Goal: Task Accomplishment & Management: Use online tool/utility

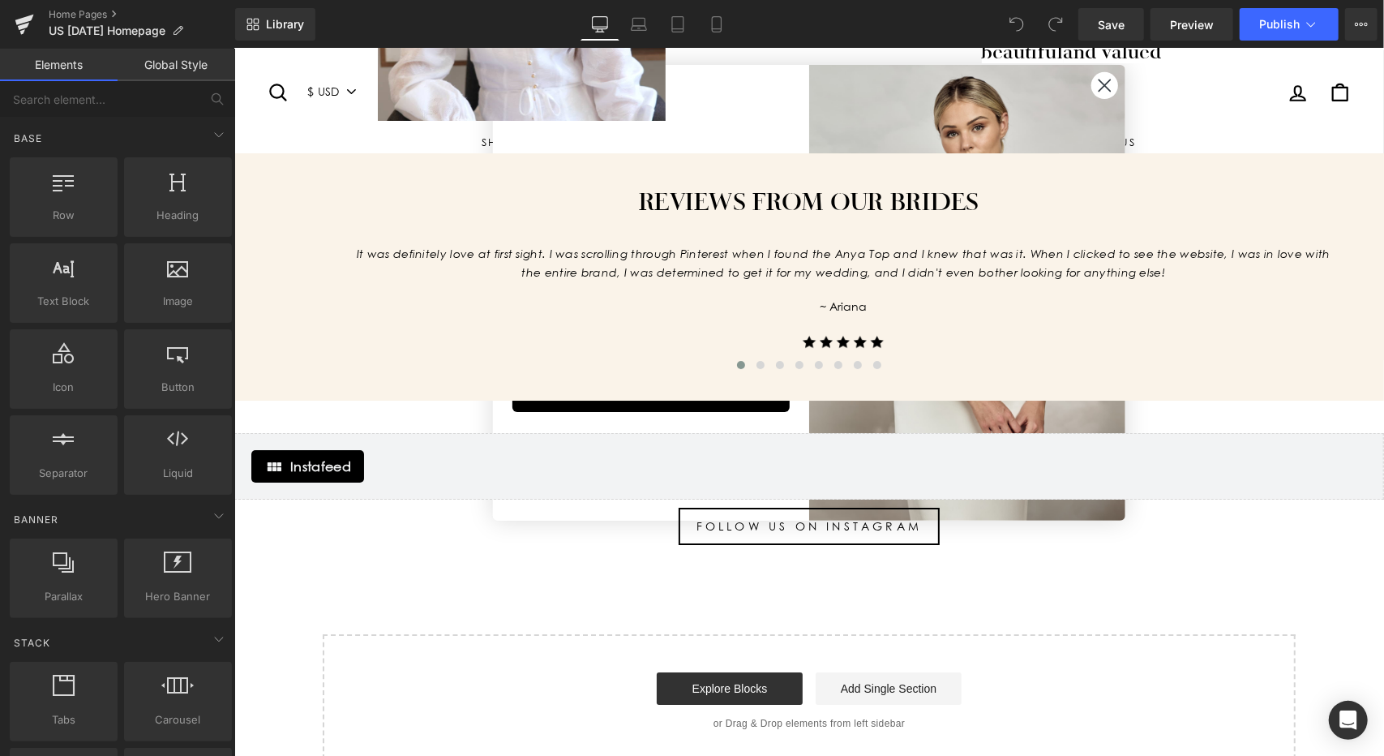
scroll to position [3483, 0]
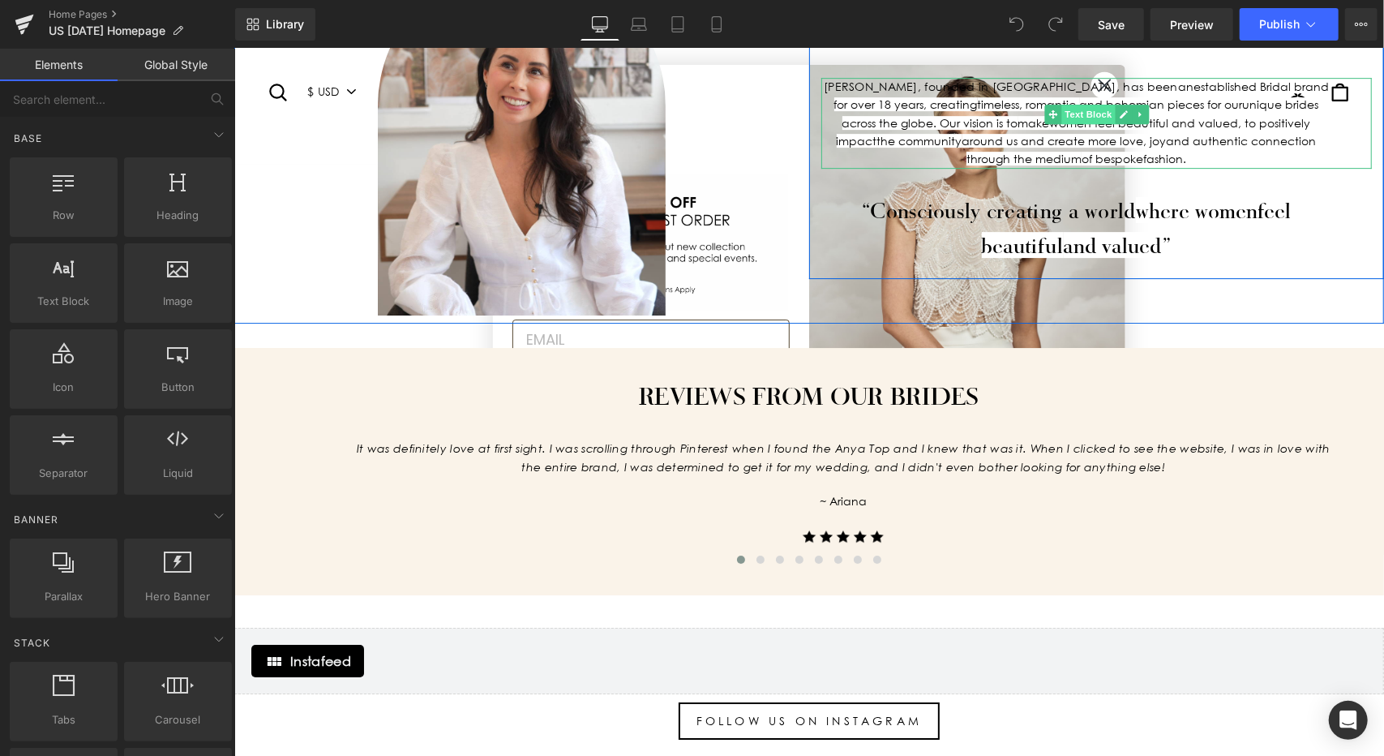
click at [1099, 104] on span "Text Block" at bounding box center [1088, 113] width 54 height 19
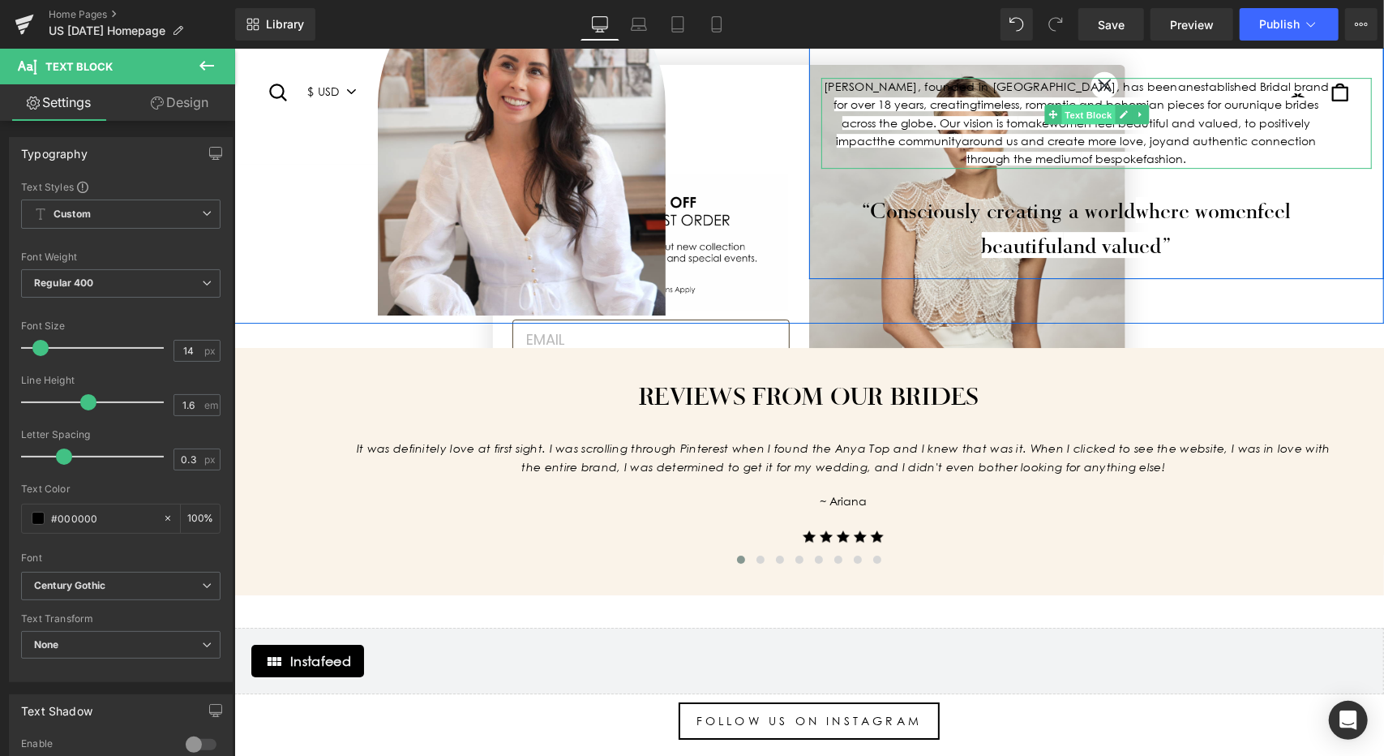
click at [1091, 104] on span "Text Block" at bounding box center [1088, 113] width 54 height 19
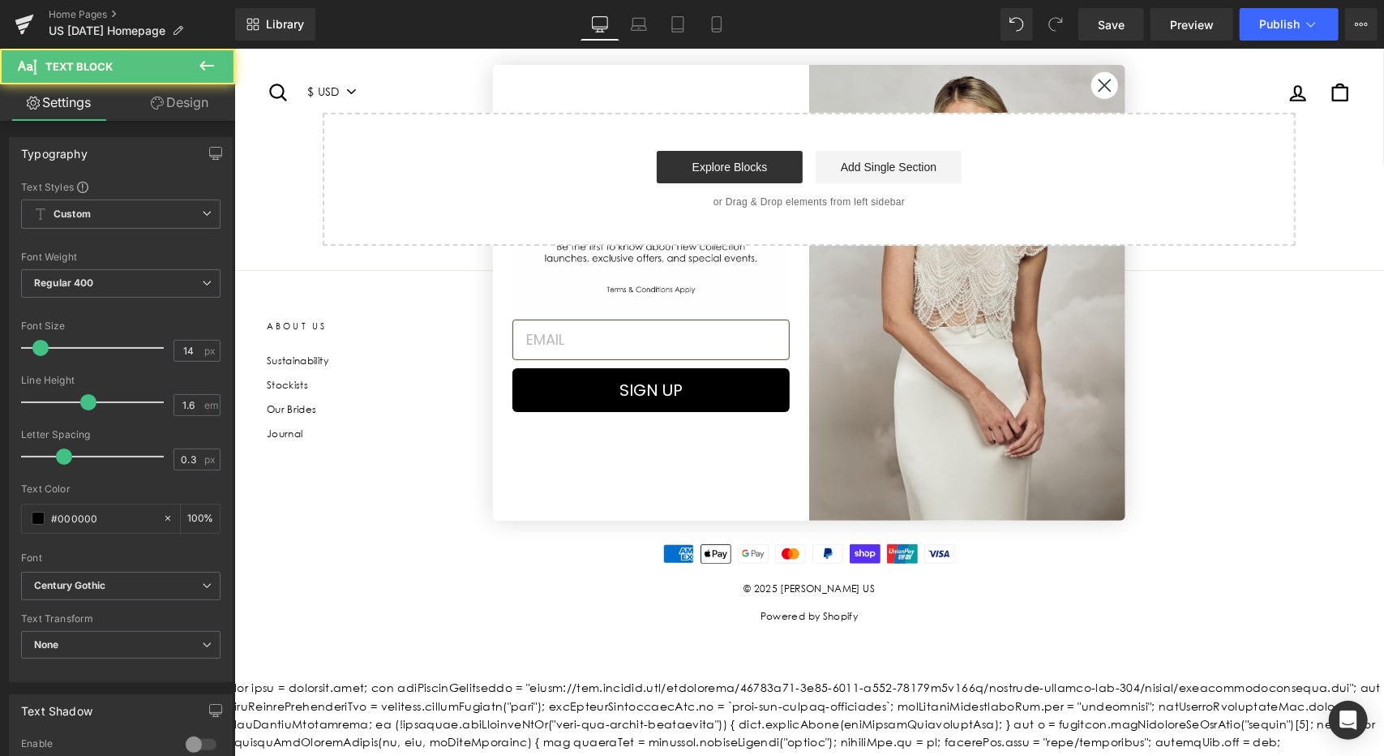
scroll to position [4213, 0]
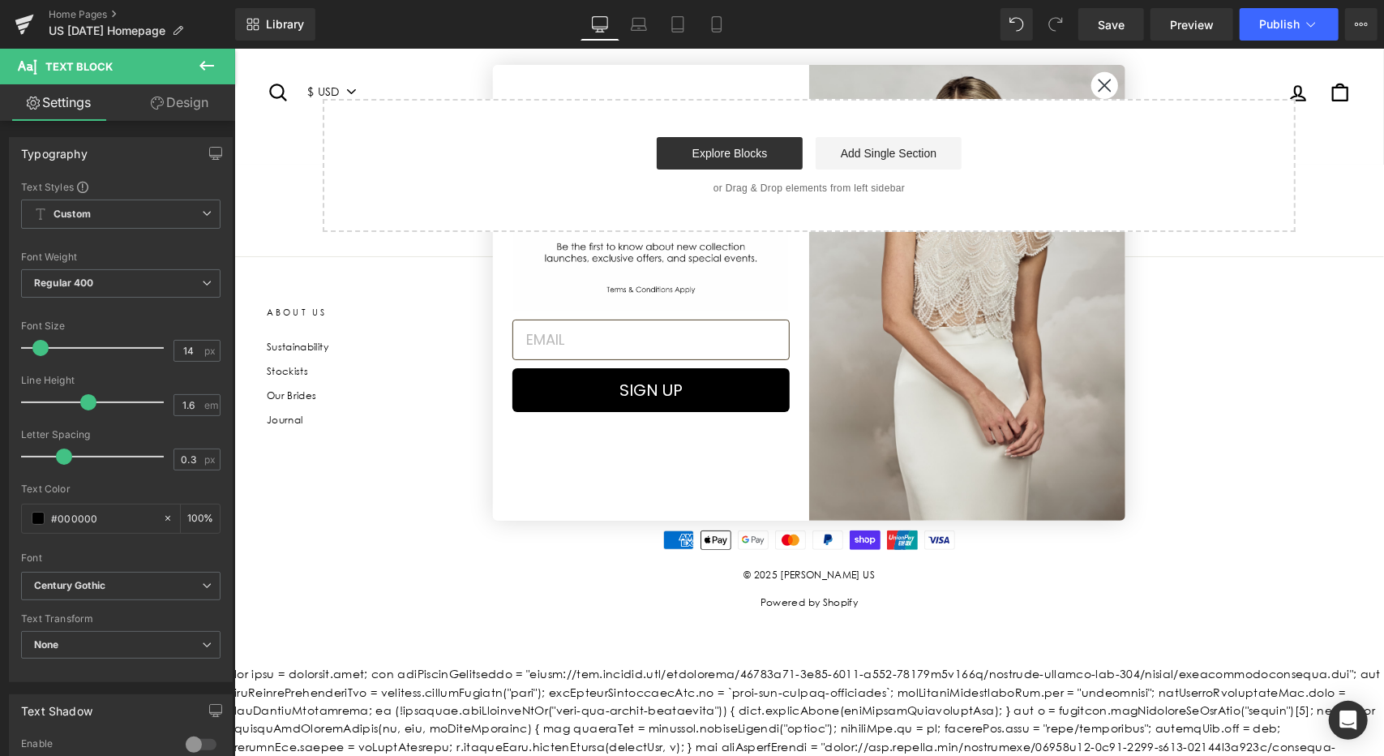
click at [407, 530] on ul "American Express Apple Pay Google Pay Mastercard PayPal Shop Pay Union Pay Visa" at bounding box center [808, 542] width 1085 height 24
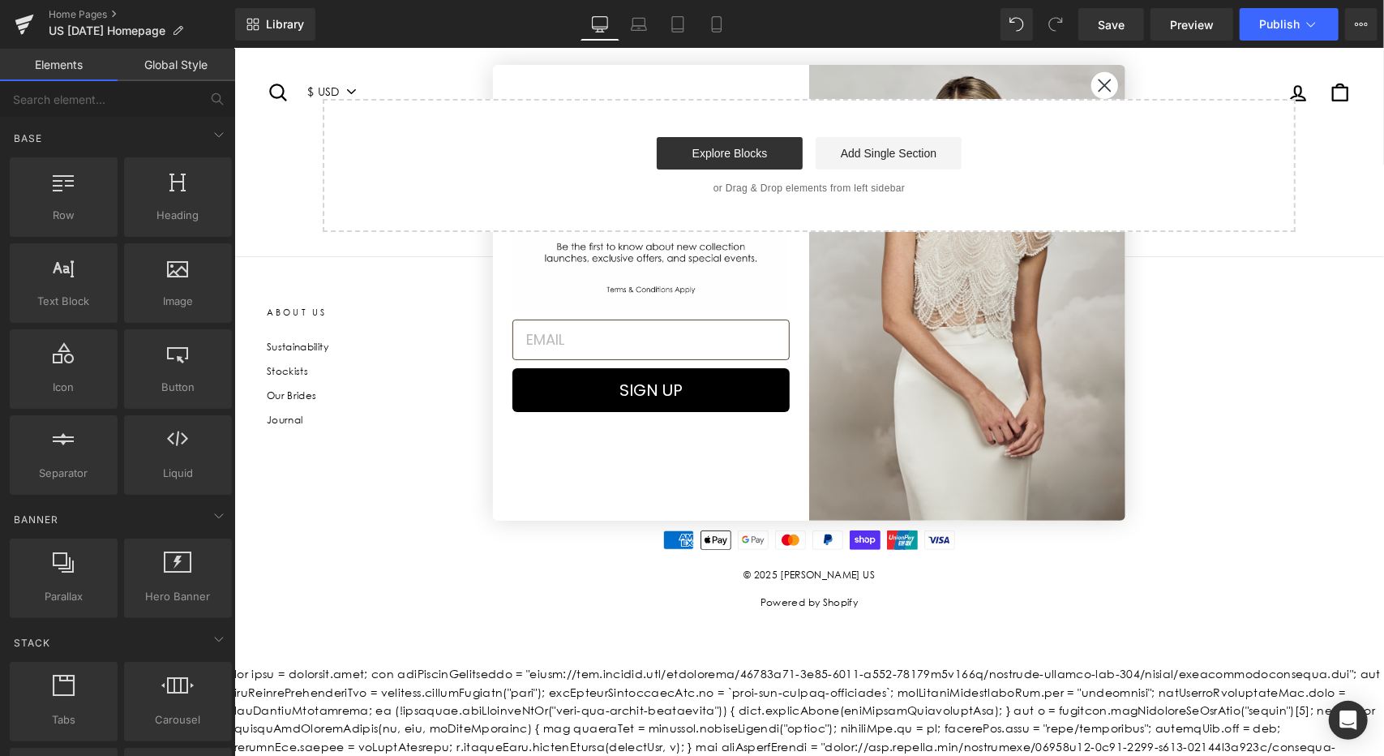
click at [566, 502] on div "SIGN UP" at bounding box center [658, 291] width 300 height 423
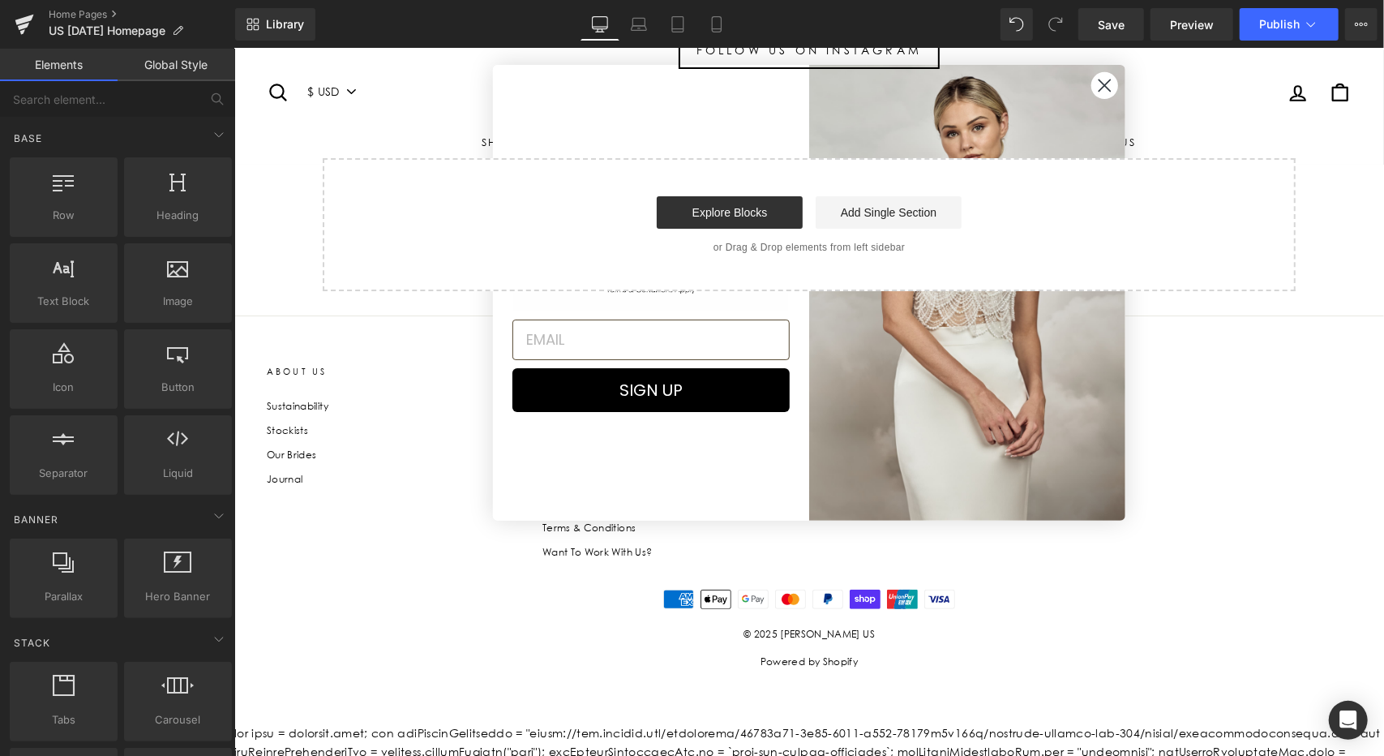
scroll to position [3969, 0]
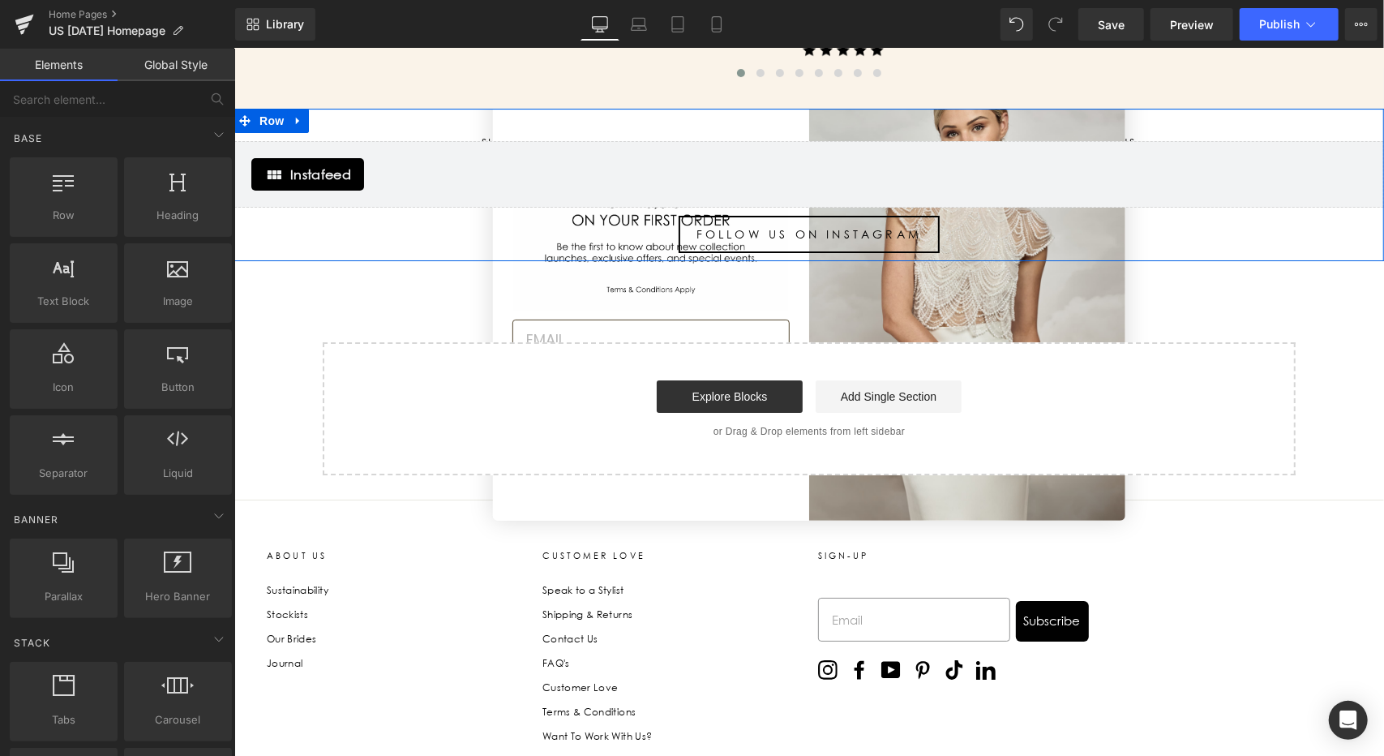
click at [1099, 108] on div "Instafeed Instafeed Row FOLLOW US ON INSTAGRAM Button Row" at bounding box center [809, 184] width 1150 height 152
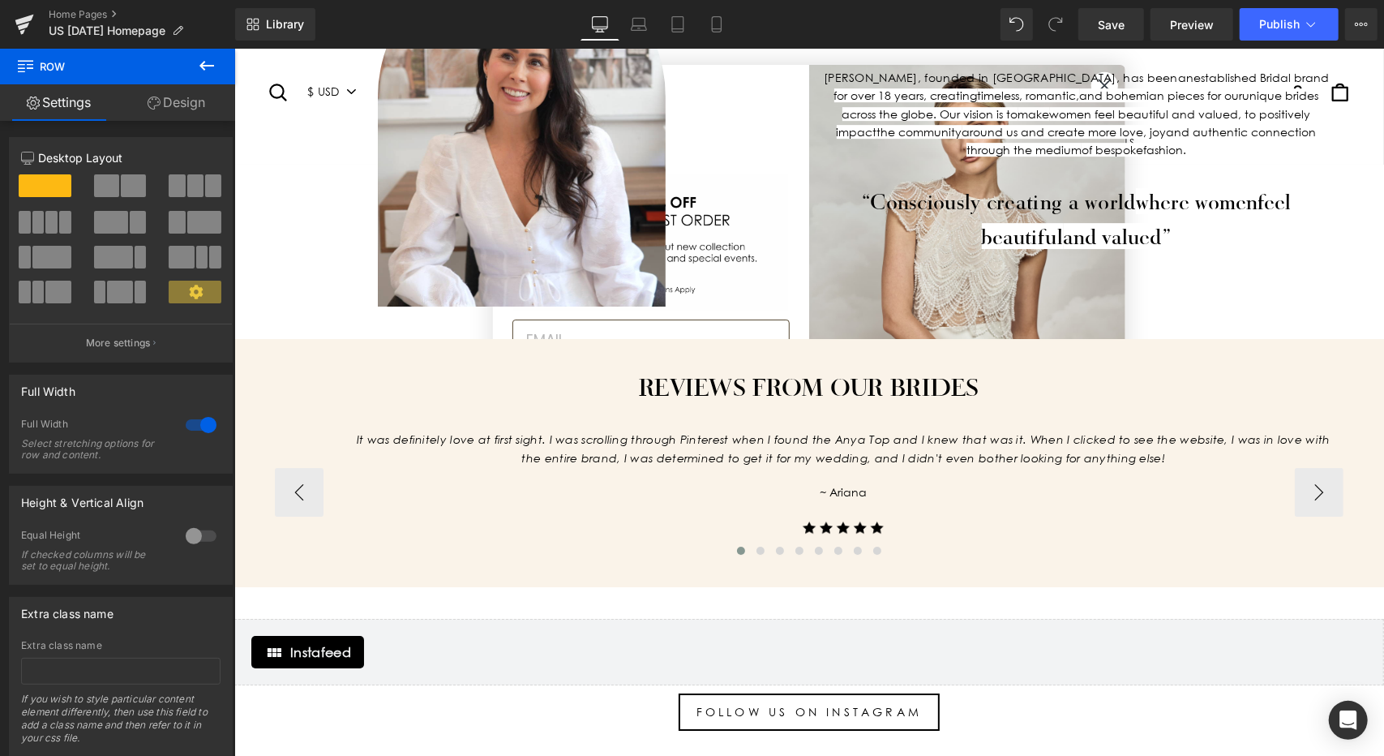
scroll to position [3483, 0]
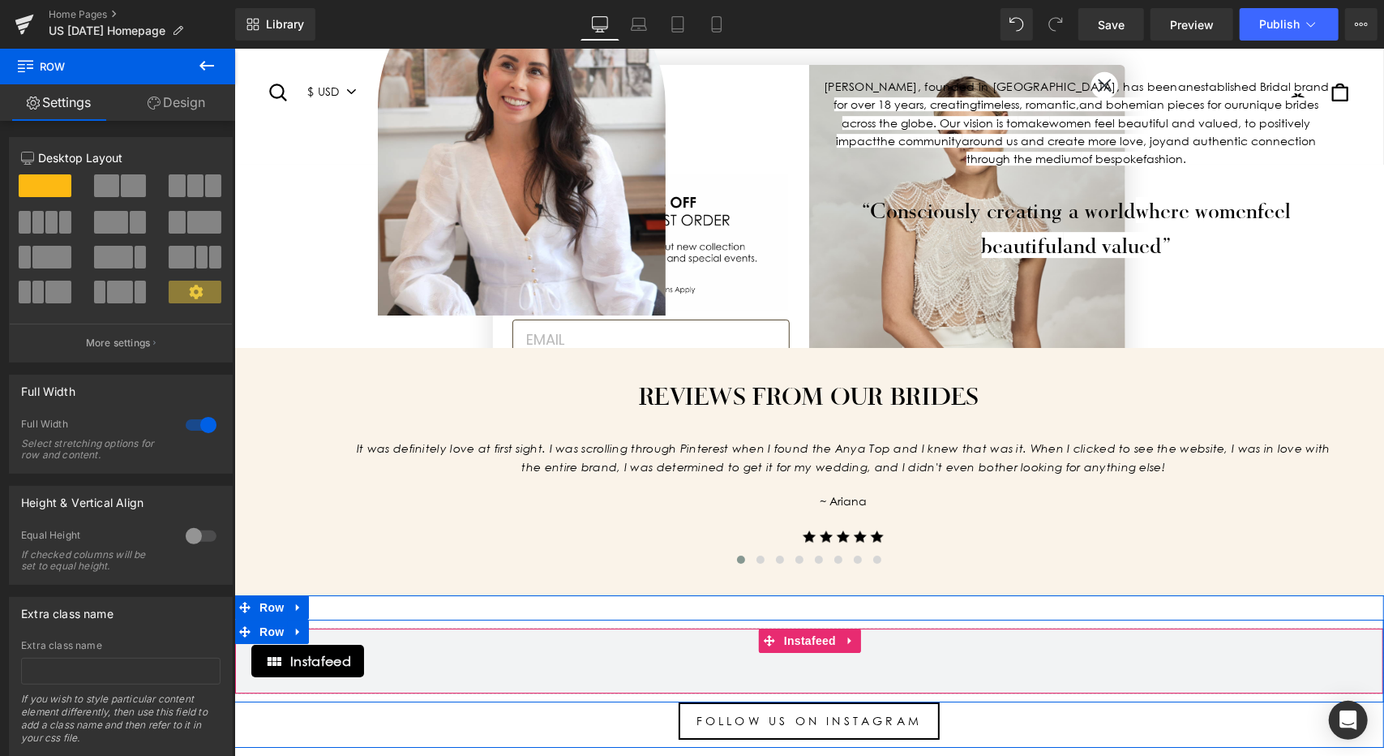
click at [418, 644] on div "Instafeed" at bounding box center [809, 660] width 1116 height 32
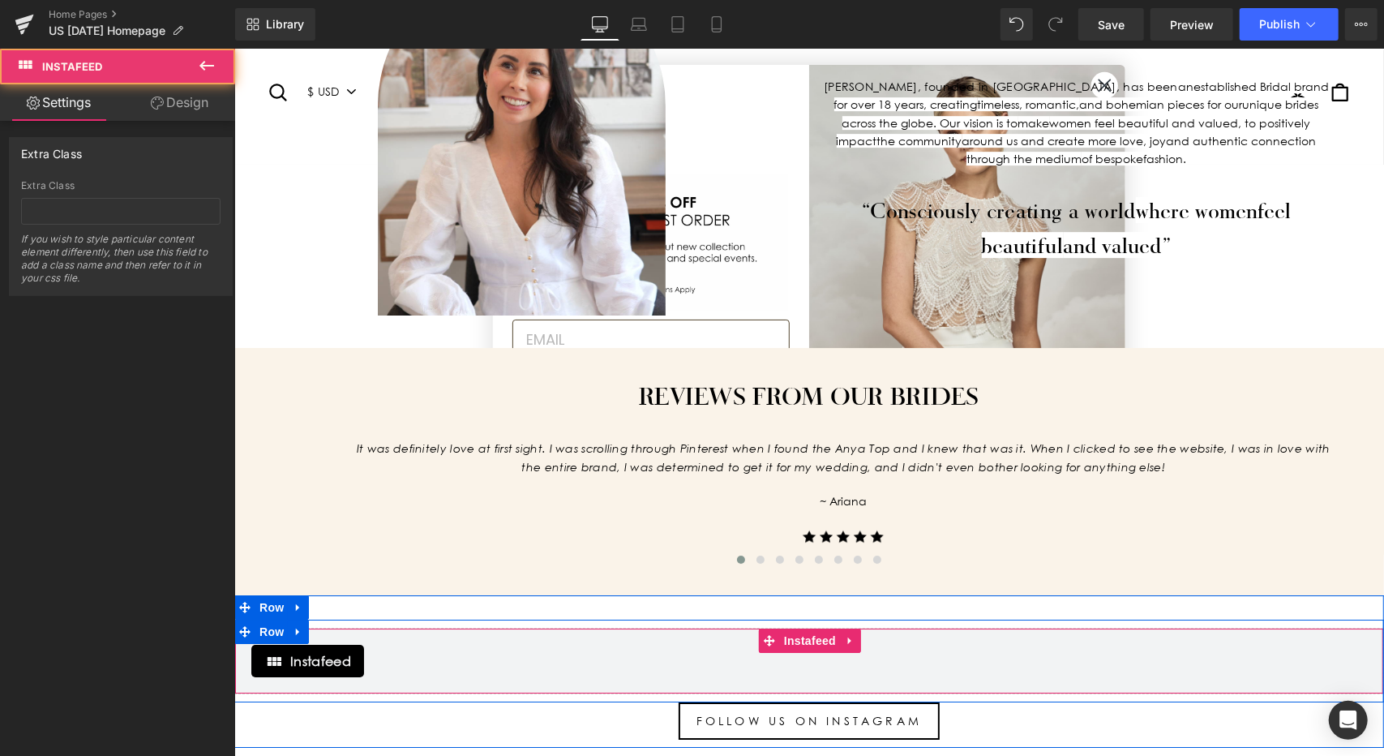
click at [316, 650] on span "Instafeed" at bounding box center [319, 659] width 61 height 19
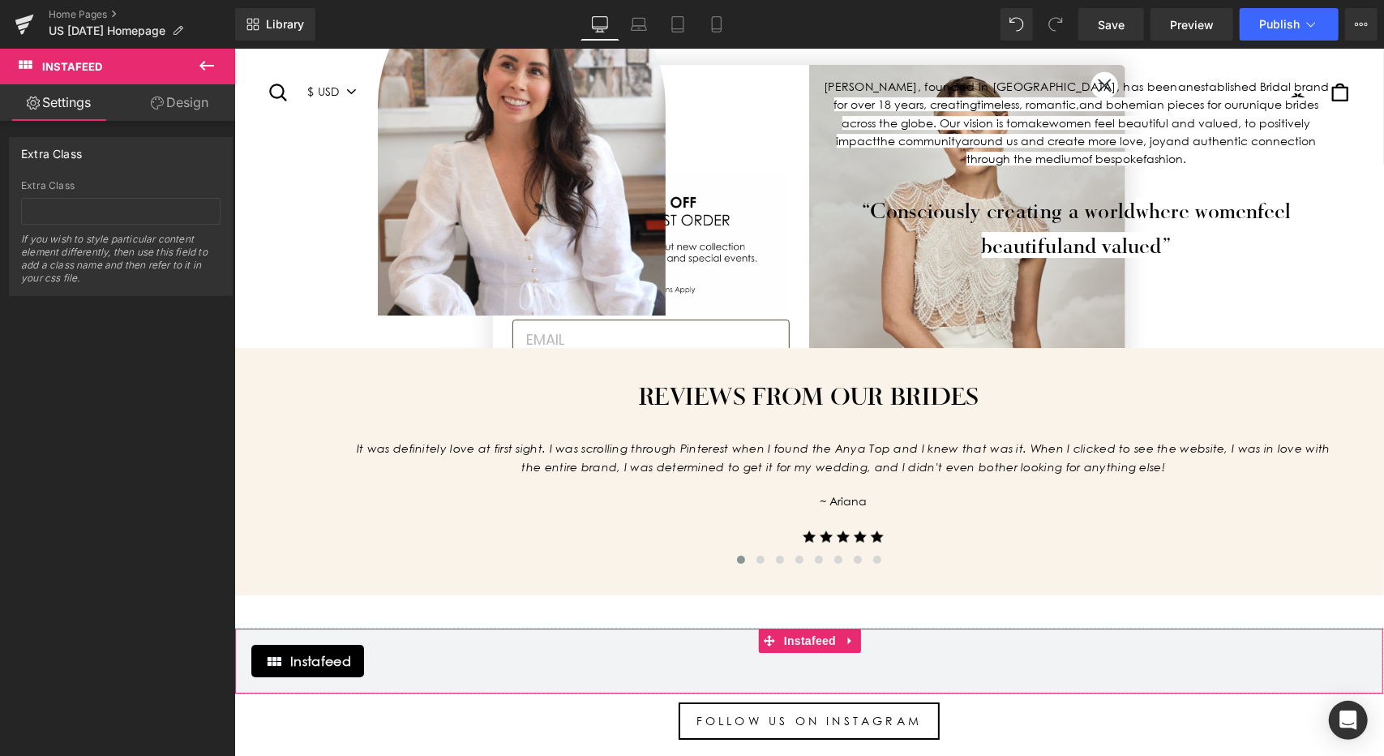
click at [198, 105] on link "Design" at bounding box center [180, 102] width 118 height 36
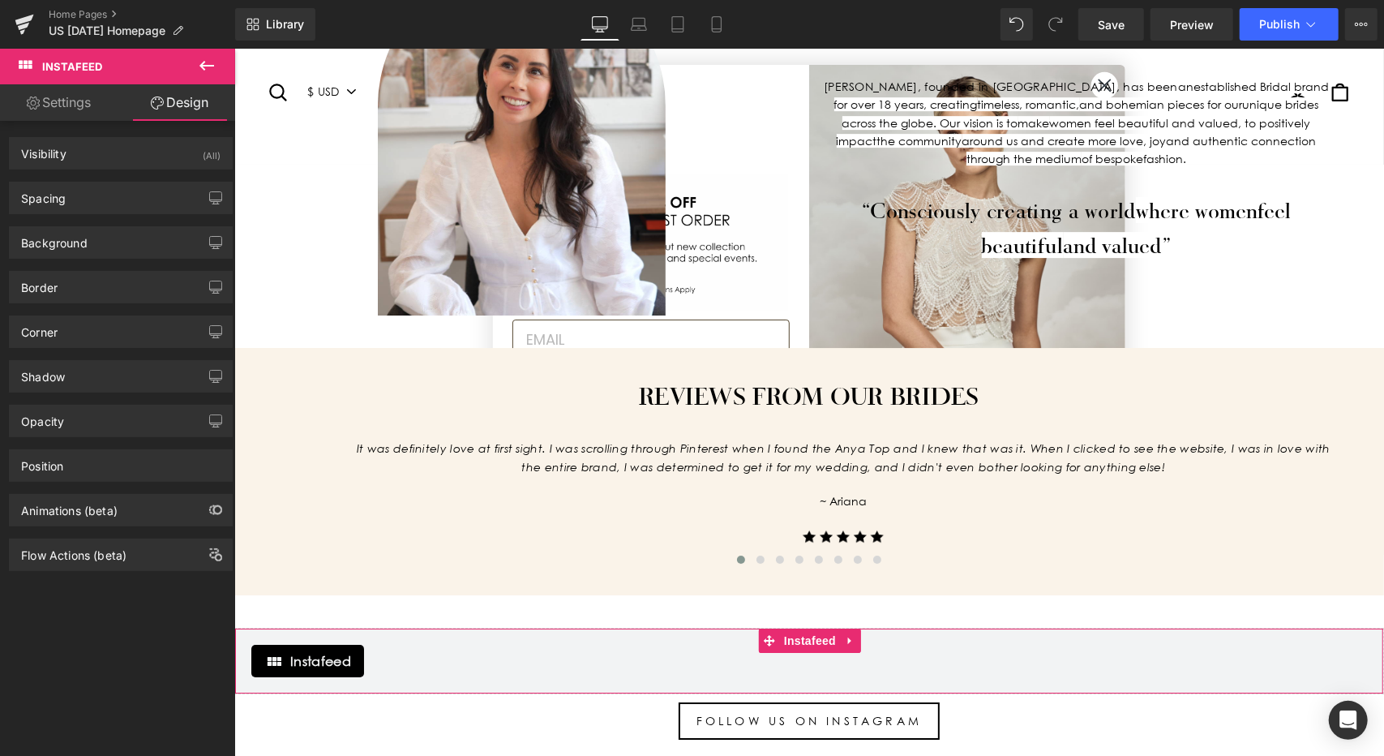
click at [62, 105] on link "Settings" at bounding box center [59, 102] width 118 height 36
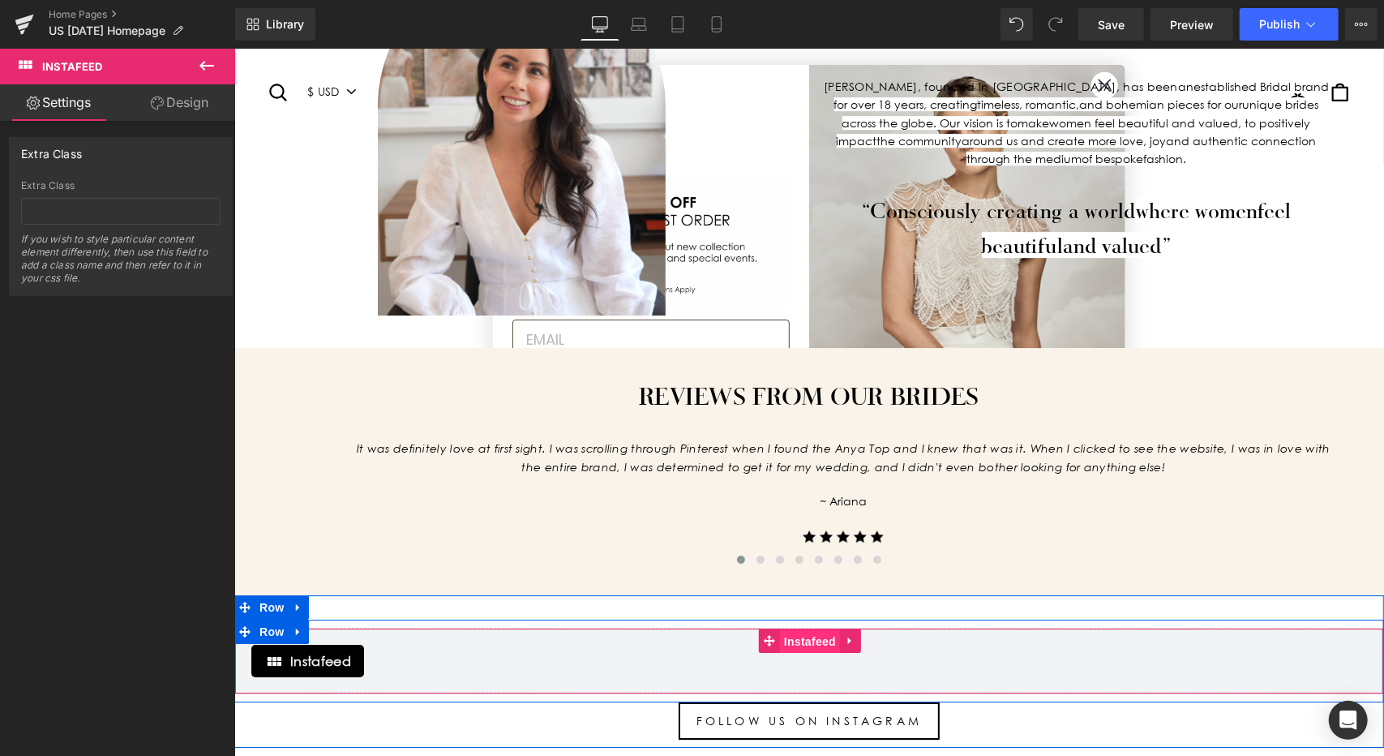
click at [806, 628] on span "Instafeed" at bounding box center [809, 640] width 60 height 24
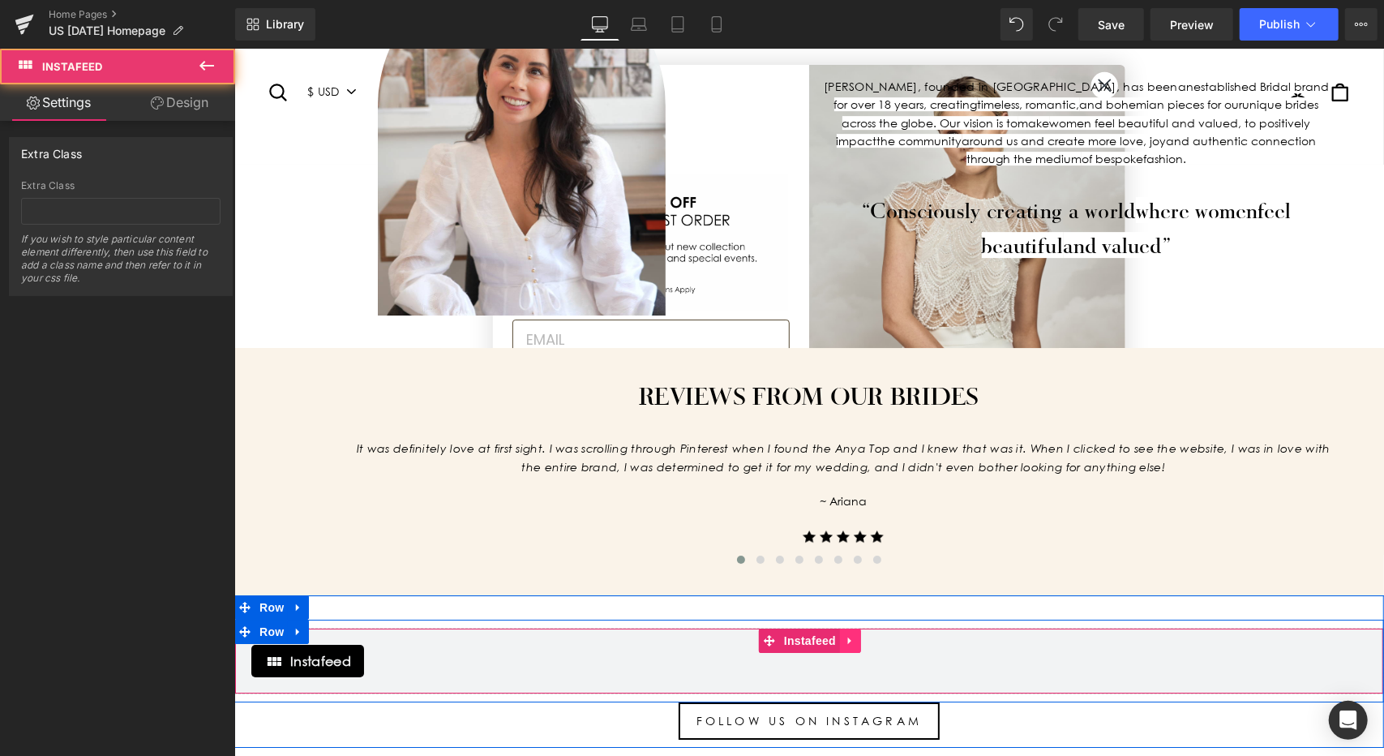
click at [839, 628] on link at bounding box center [849, 640] width 21 height 24
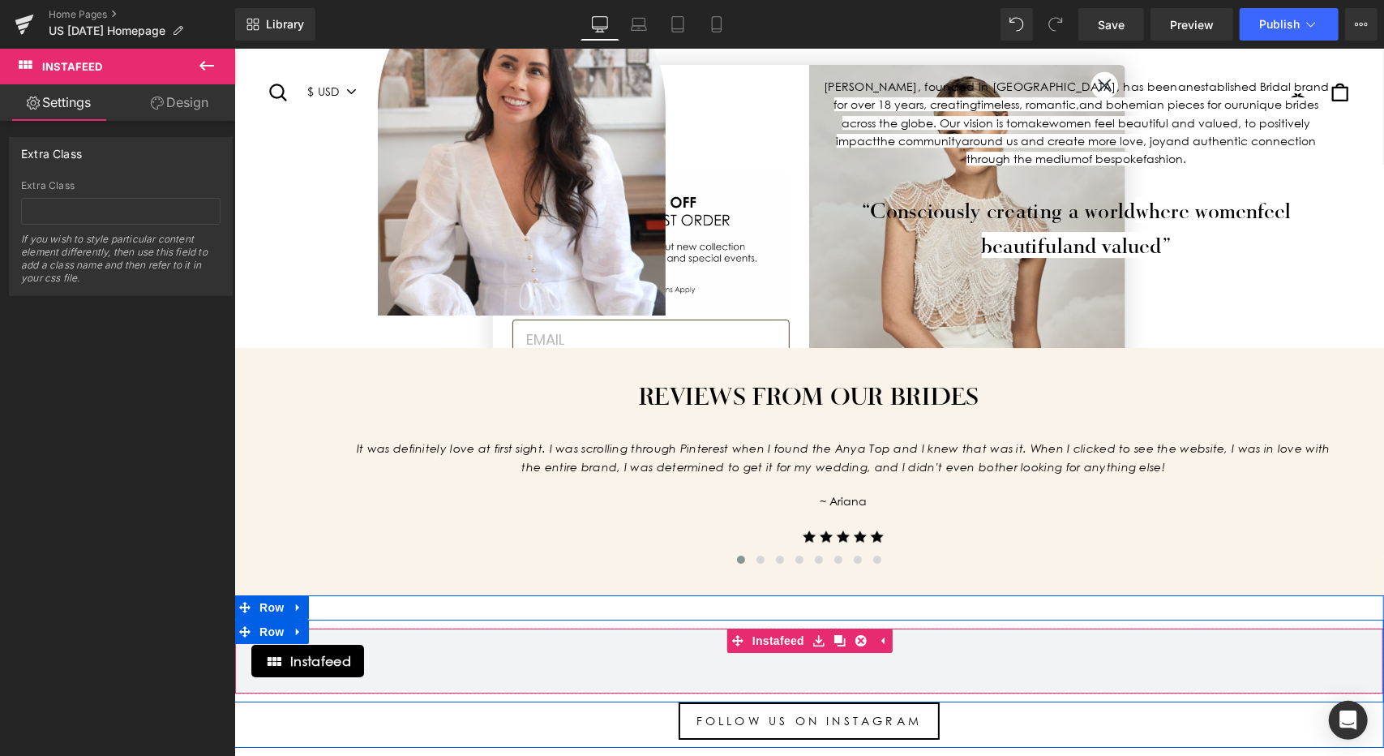
click at [282, 644] on div "Instafeed" at bounding box center [307, 660] width 113 height 32
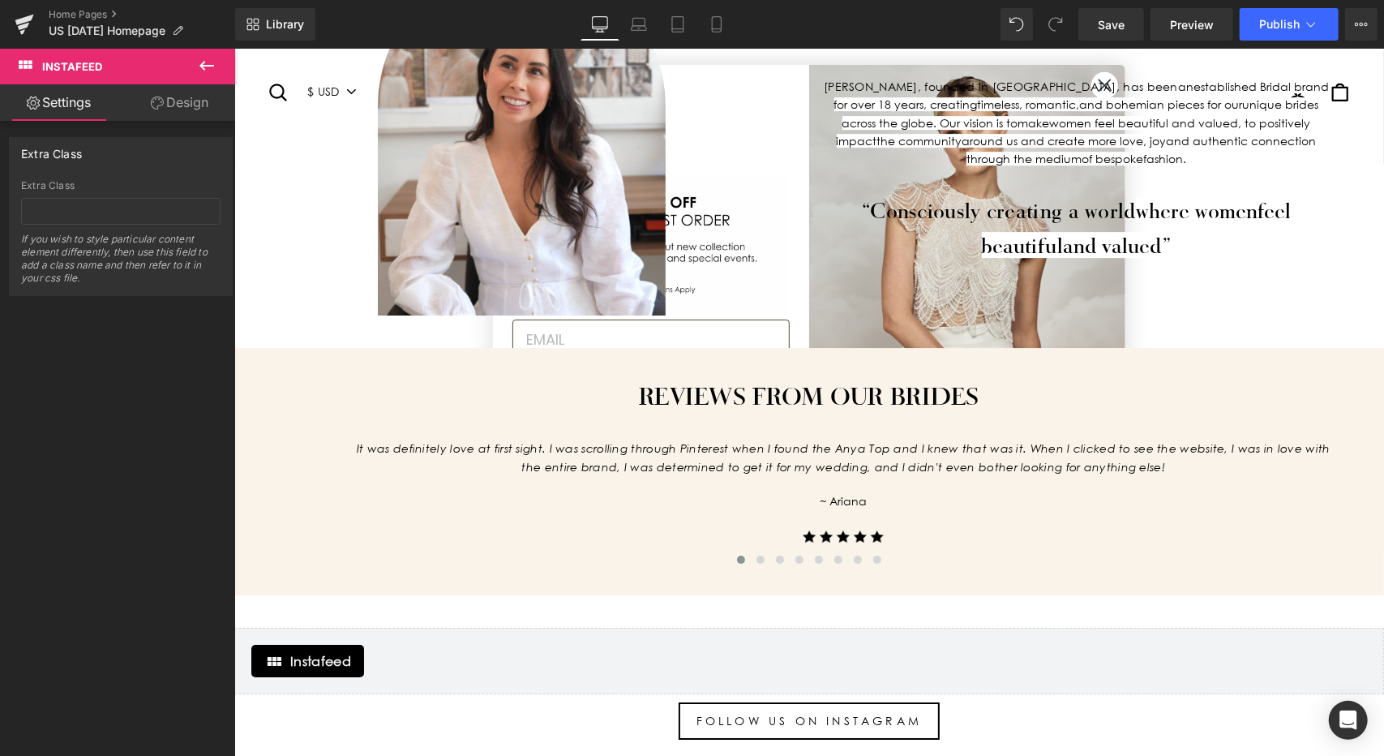
click at [209, 66] on icon at bounding box center [206, 66] width 15 height 10
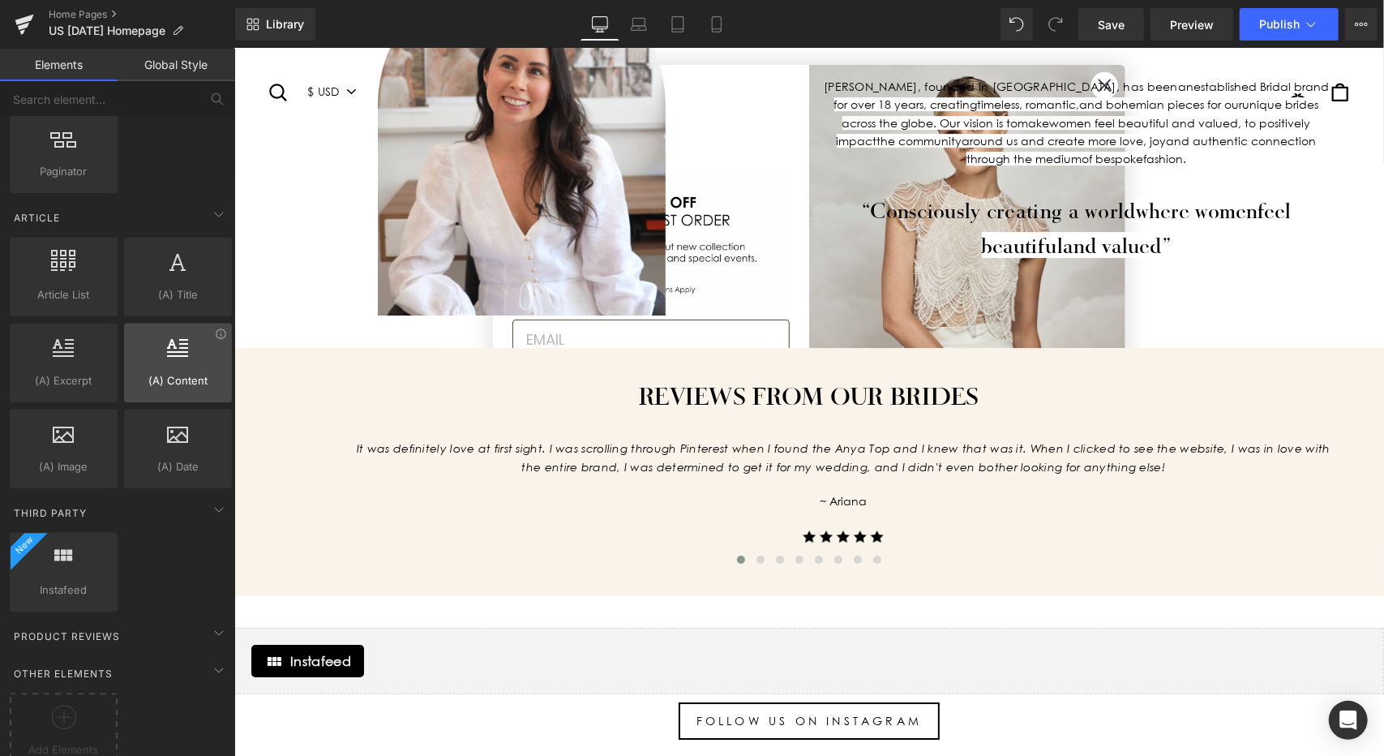
scroll to position [2916, 0]
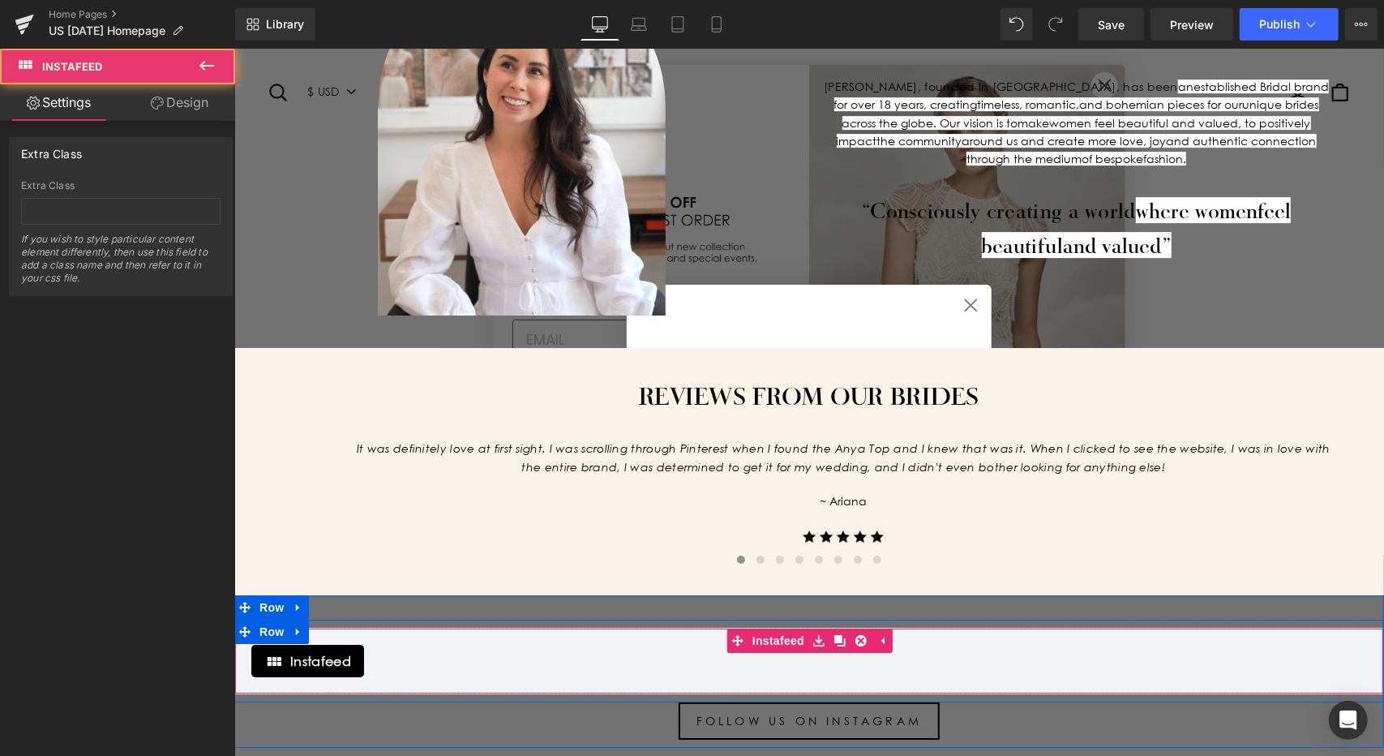
click at [295, 650] on span "Instafeed" at bounding box center [319, 659] width 61 height 19
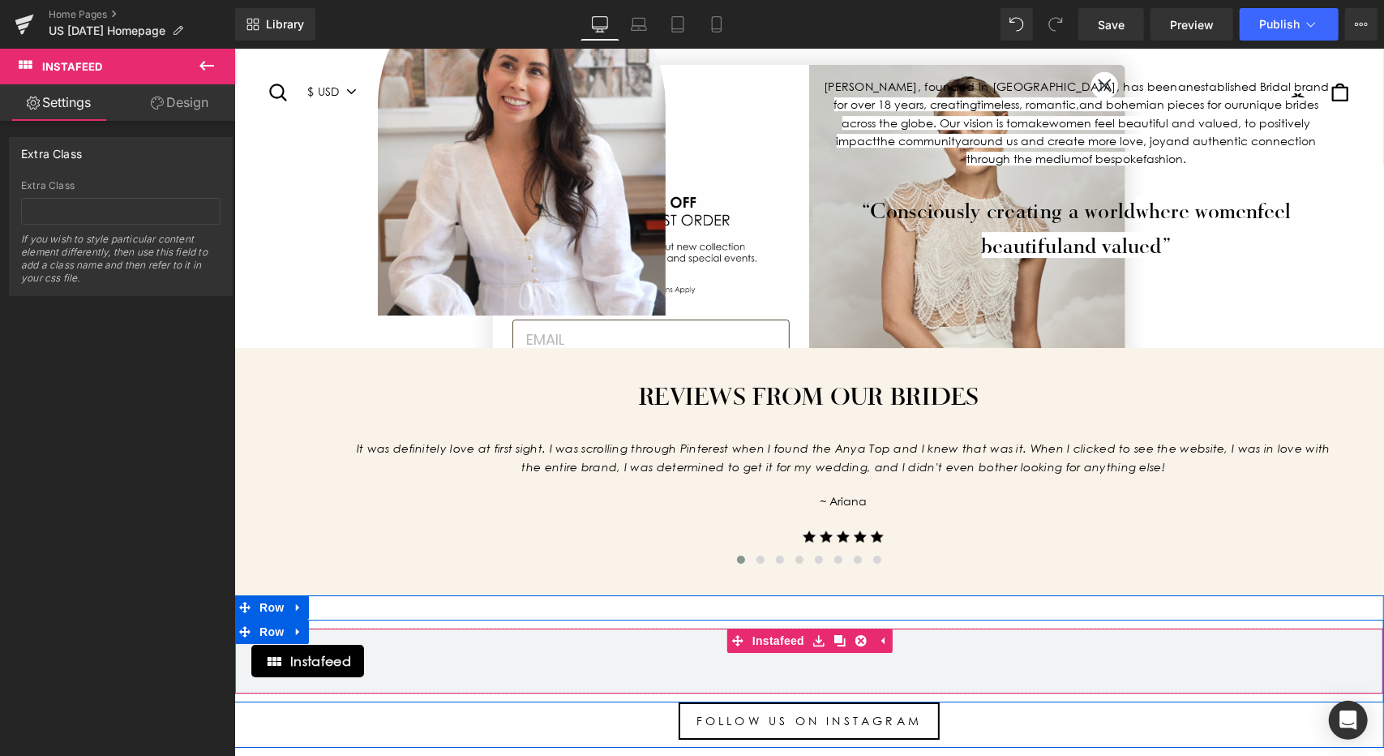
click at [301, 650] on span "Instafeed" at bounding box center [319, 659] width 61 height 19
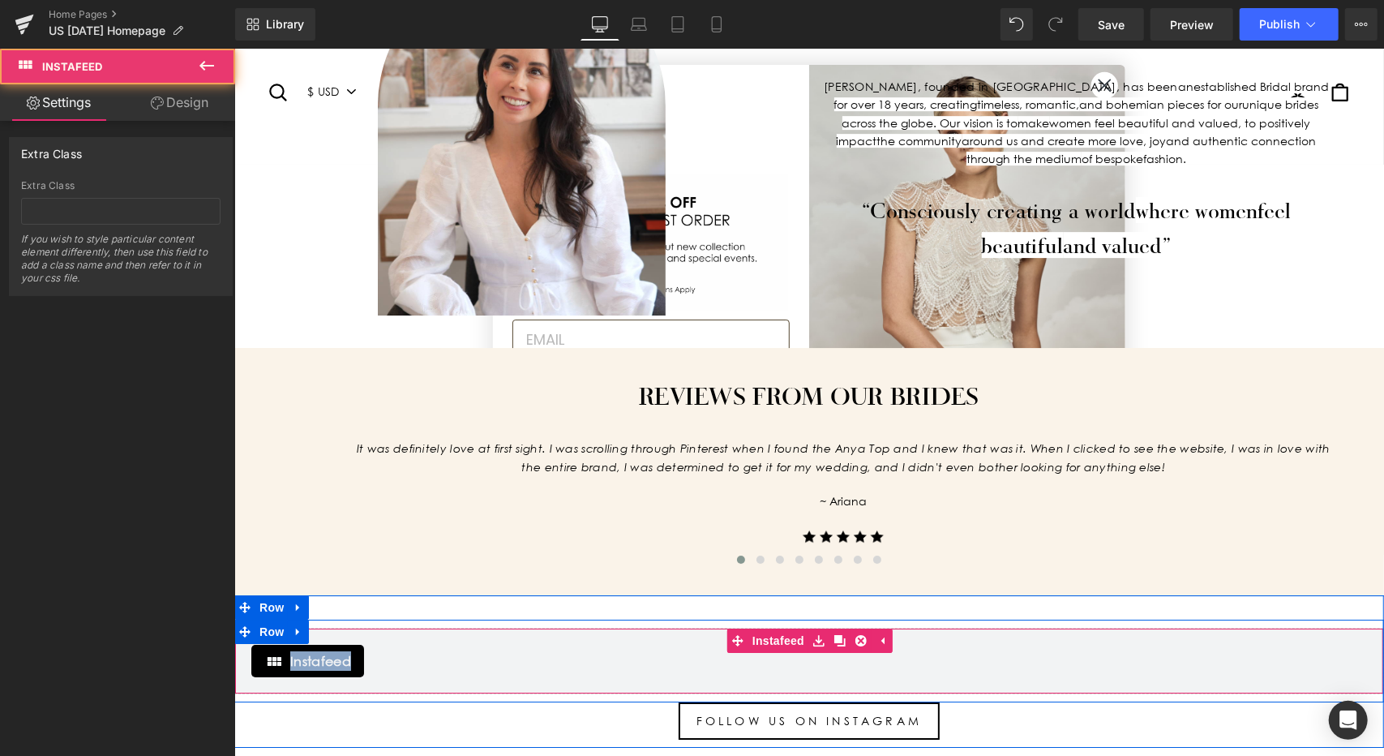
click at [301, 650] on span "Instafeed" at bounding box center [319, 659] width 61 height 19
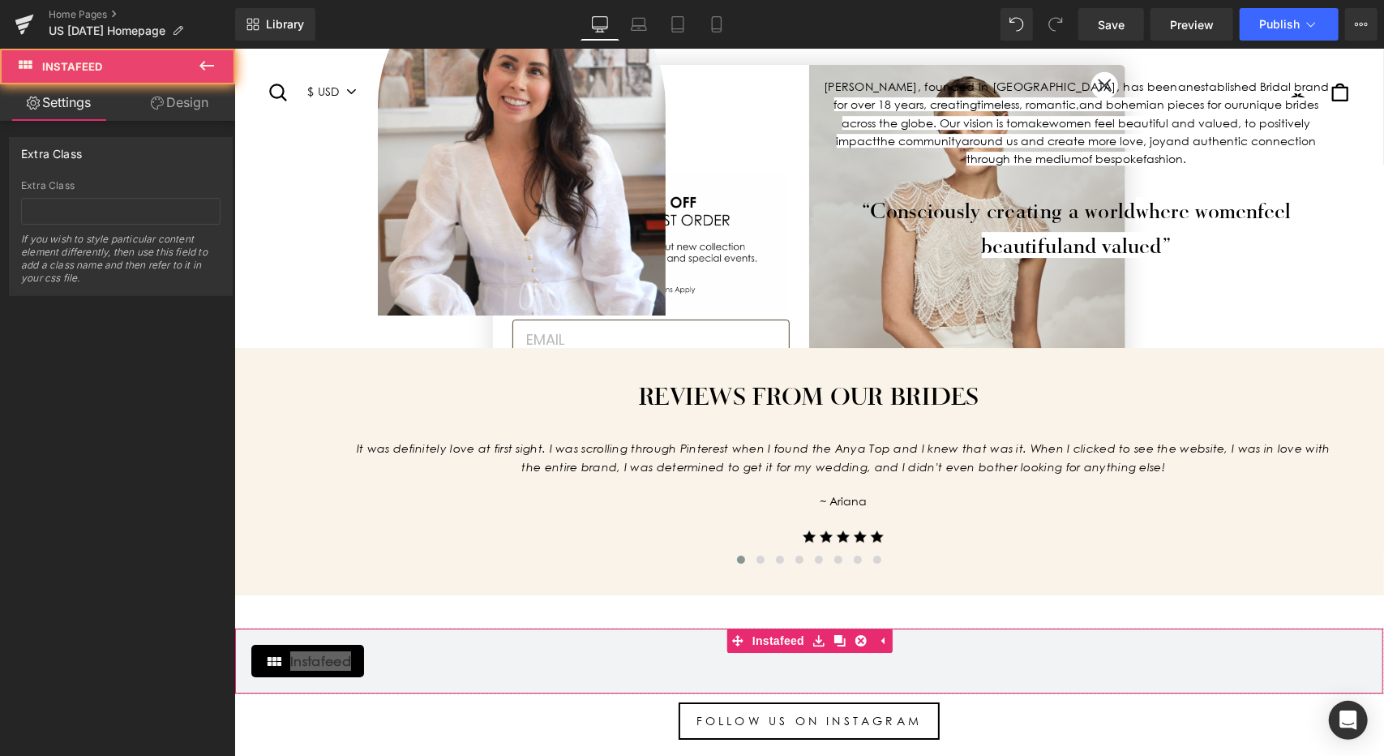
click at [183, 106] on link "Design" at bounding box center [180, 102] width 118 height 36
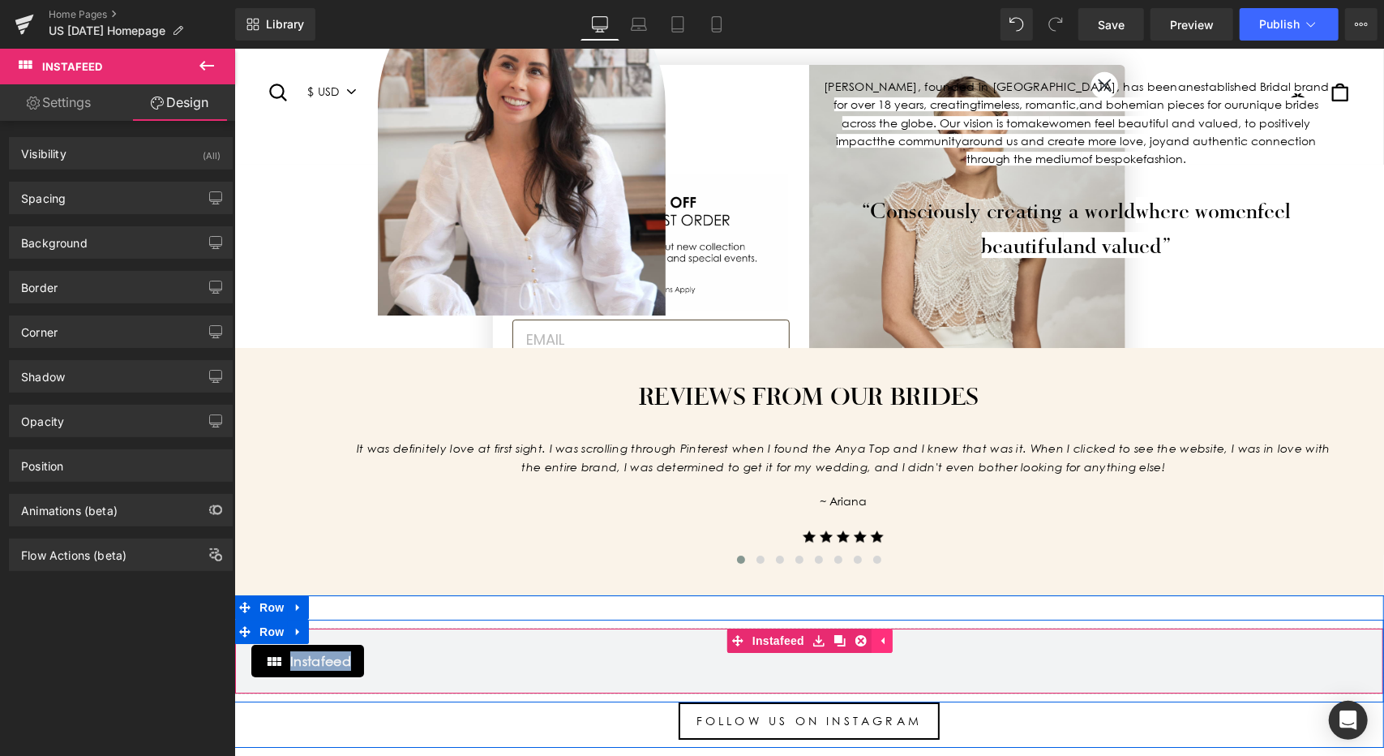
click at [881, 637] on icon at bounding box center [882, 640] width 3 height 7
click at [783, 628] on span "Instafeed" at bounding box center [809, 640] width 60 height 24
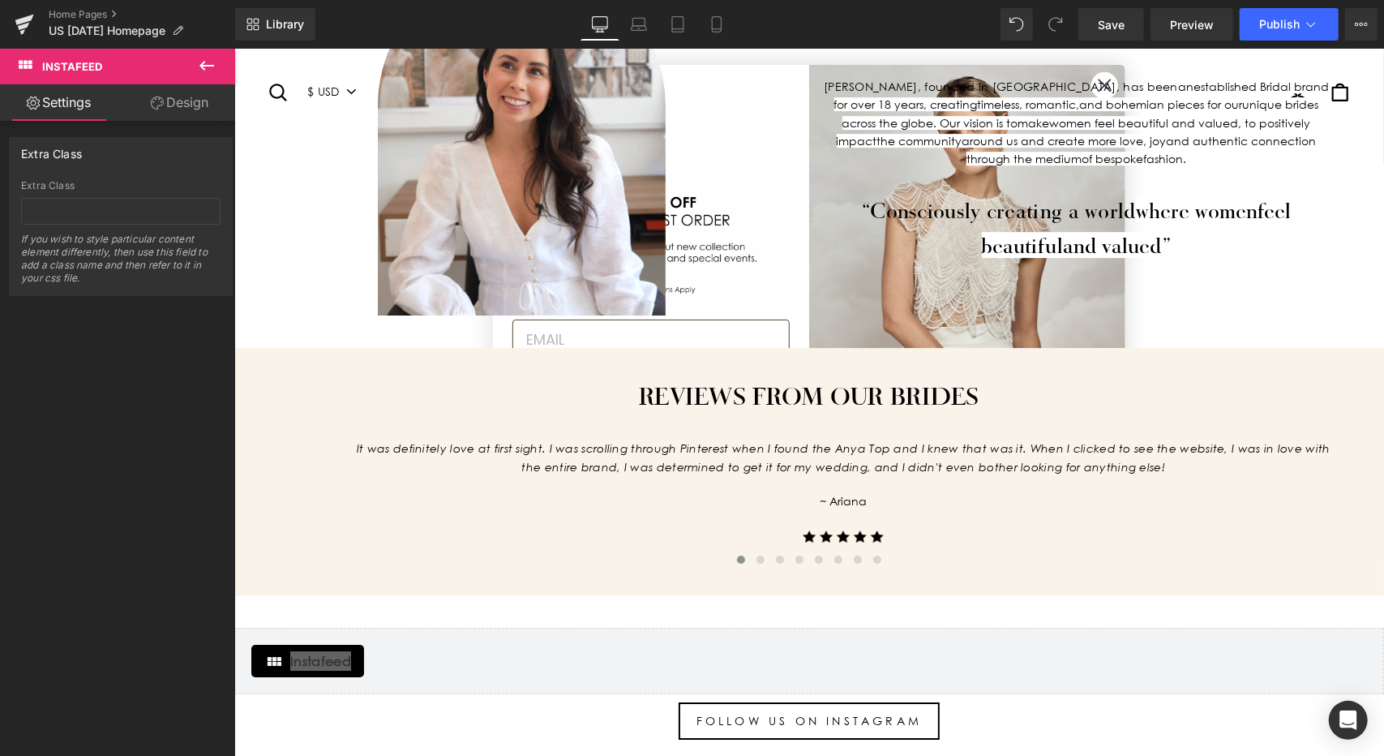
click at [191, 62] on button at bounding box center [206, 67] width 57 height 36
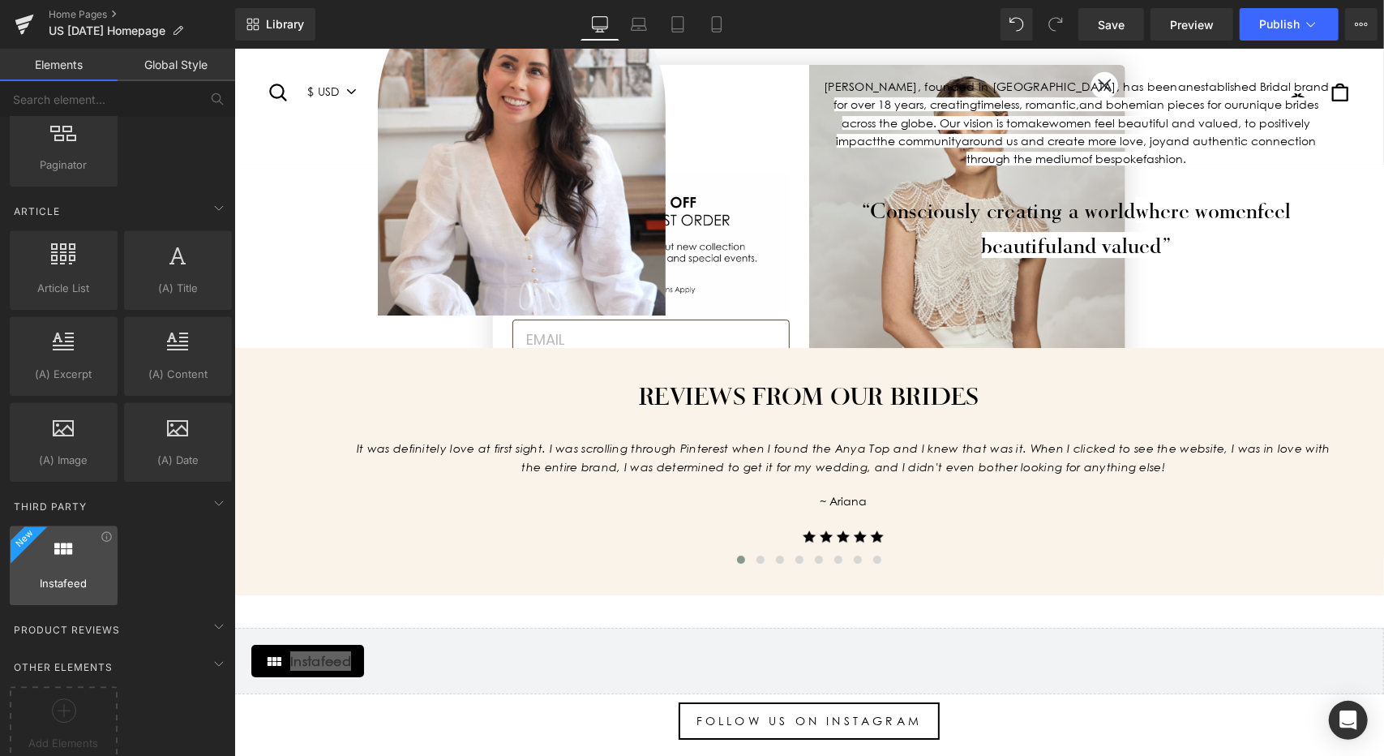
click at [73, 538] on div at bounding box center [64, 556] width 98 height 36
click at [76, 544] on div at bounding box center [64, 556] width 98 height 36
drag, startPoint x: 85, startPoint y: 545, endPoint x: 103, endPoint y: 544, distance: 17.9
click at [104, 545] on div at bounding box center [64, 556] width 98 height 36
